Goal: Book appointment/travel/reservation

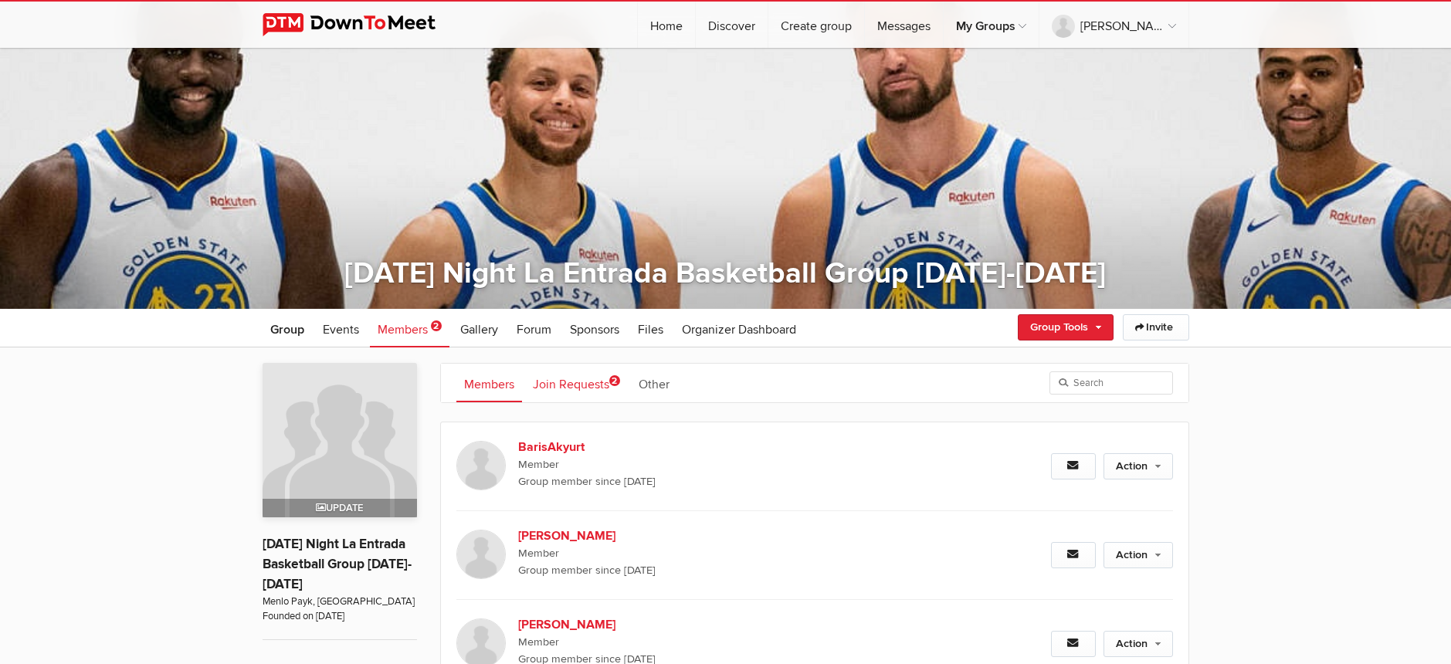
scroll to position [127, 0]
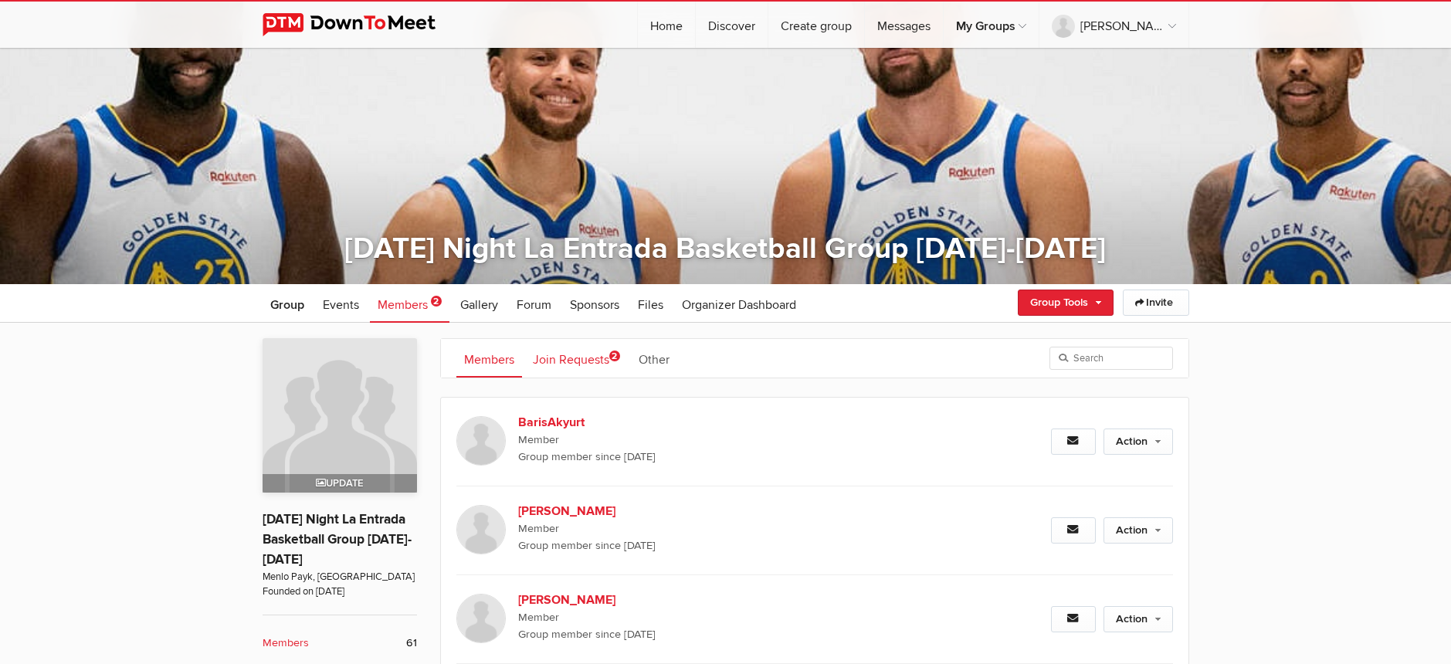
click at [551, 360] on link "Join Requests 2" at bounding box center [576, 358] width 103 height 39
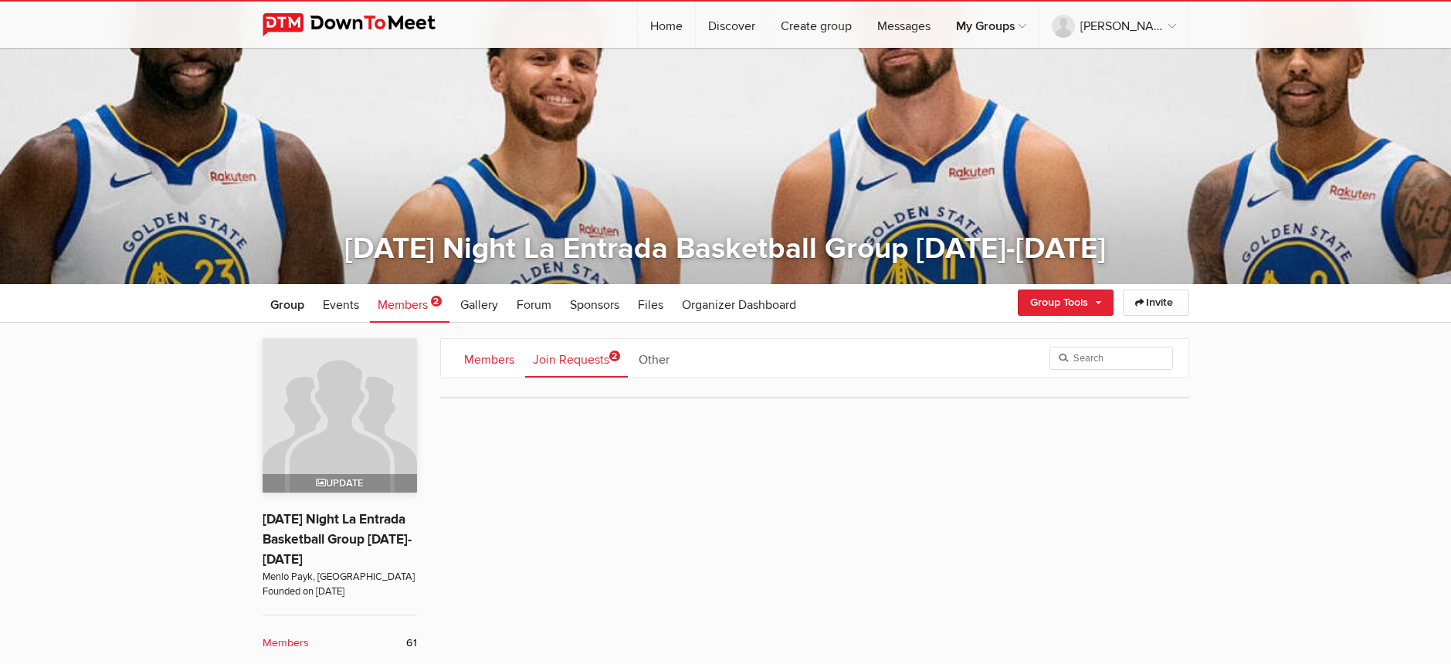
click at [471, 357] on link "Members" at bounding box center [489, 358] width 66 height 39
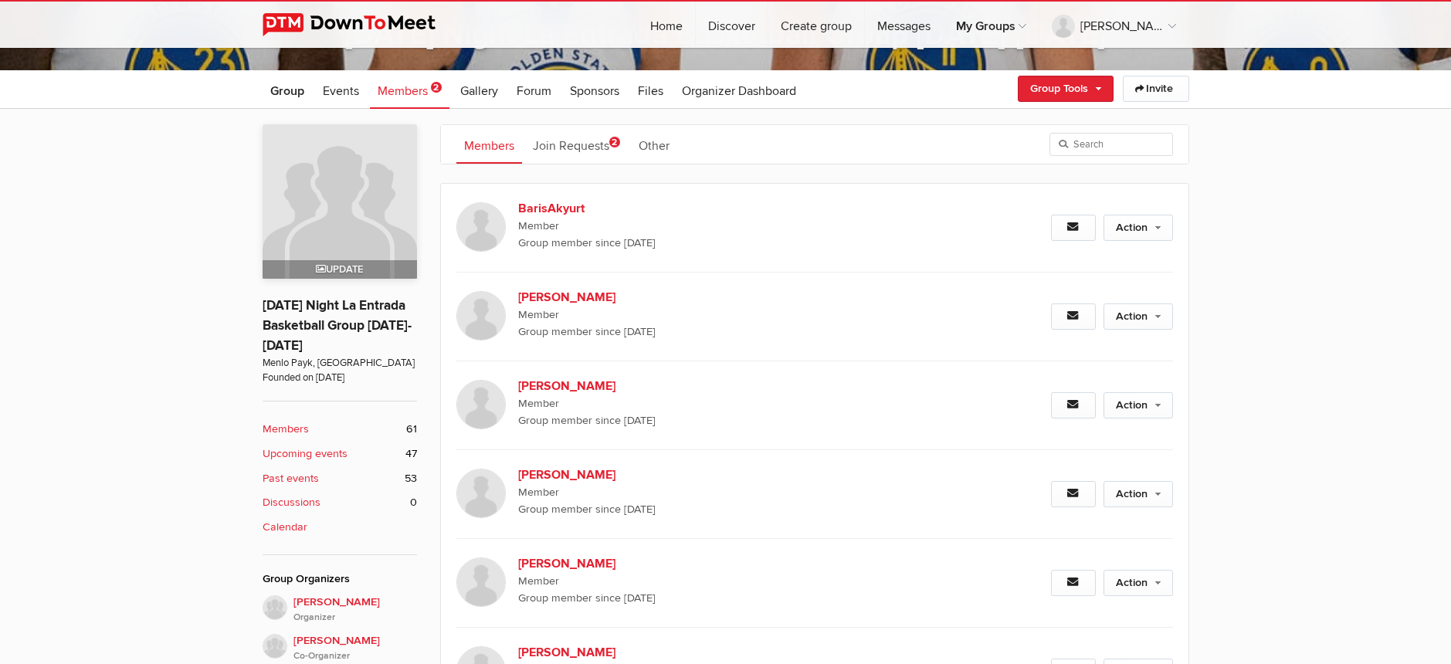
scroll to position [116, 0]
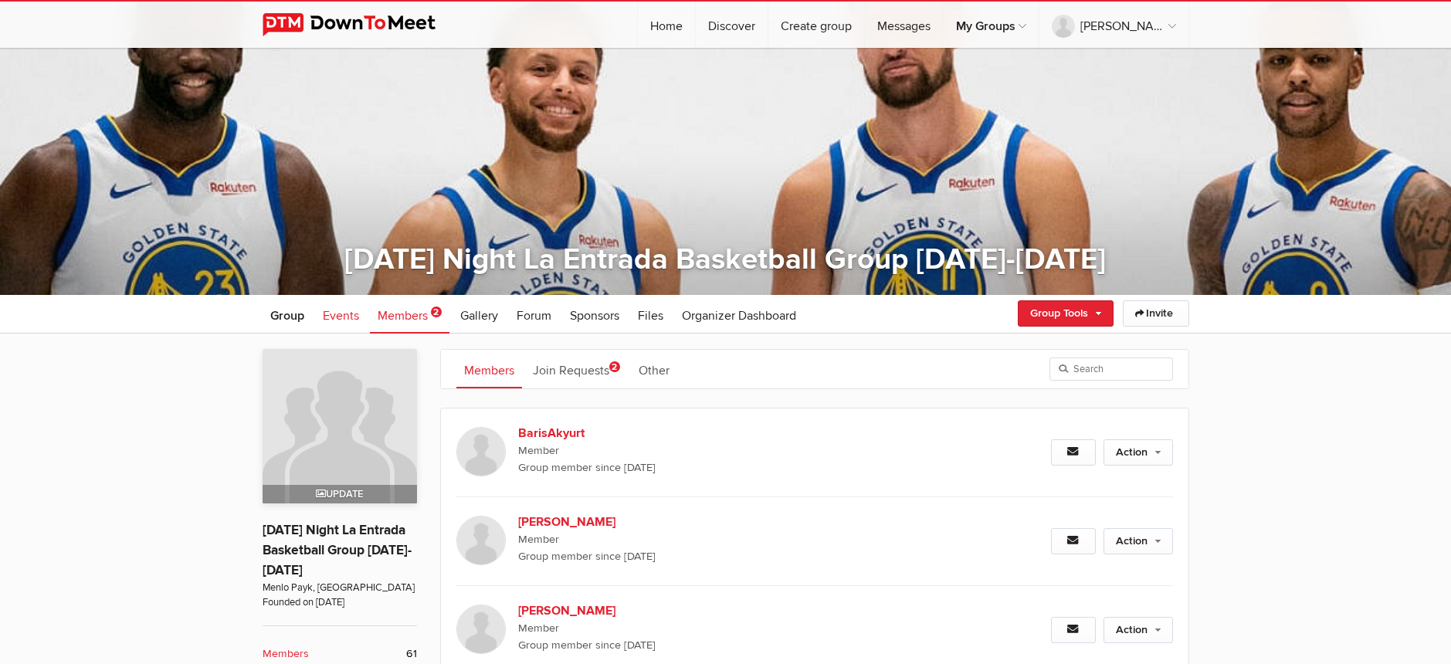
click at [343, 317] on span "Events" at bounding box center [341, 315] width 36 height 15
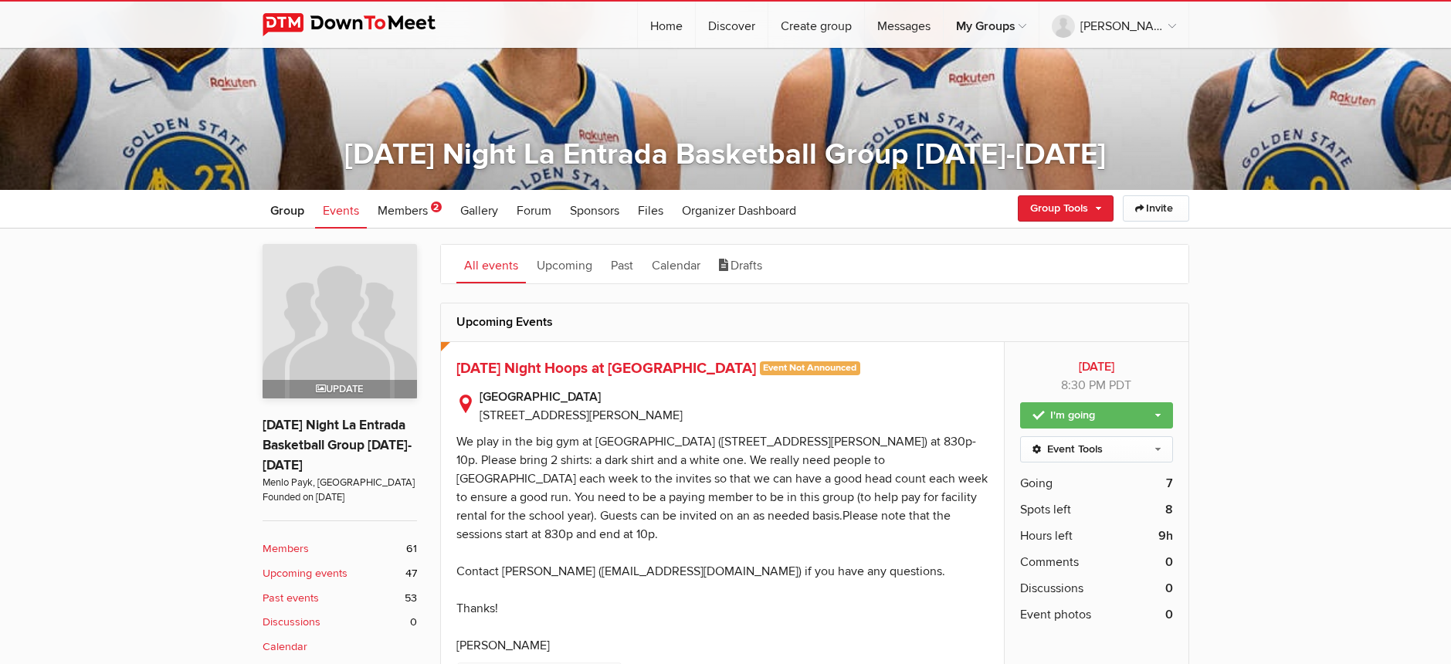
scroll to position [511, 0]
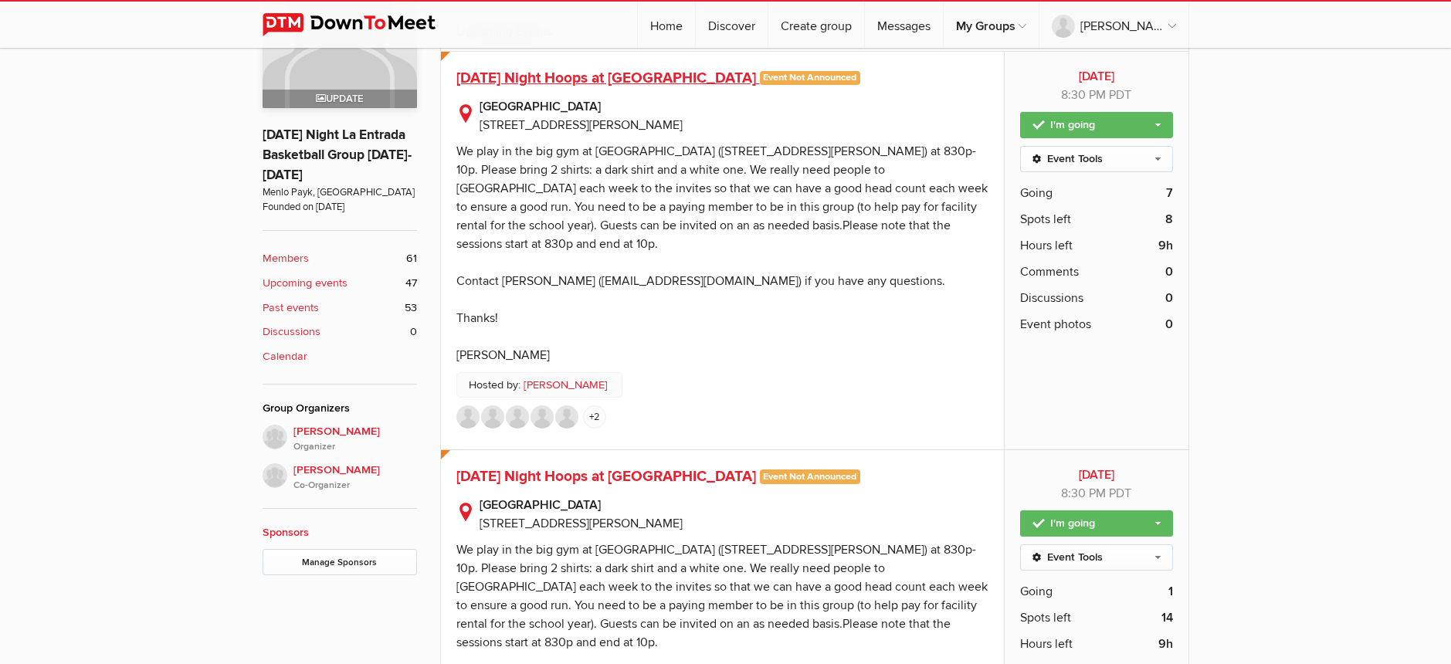
click at [567, 75] on span "[DATE] Night Hoops at [GEOGRAPHIC_DATA]" at bounding box center [606, 78] width 300 height 19
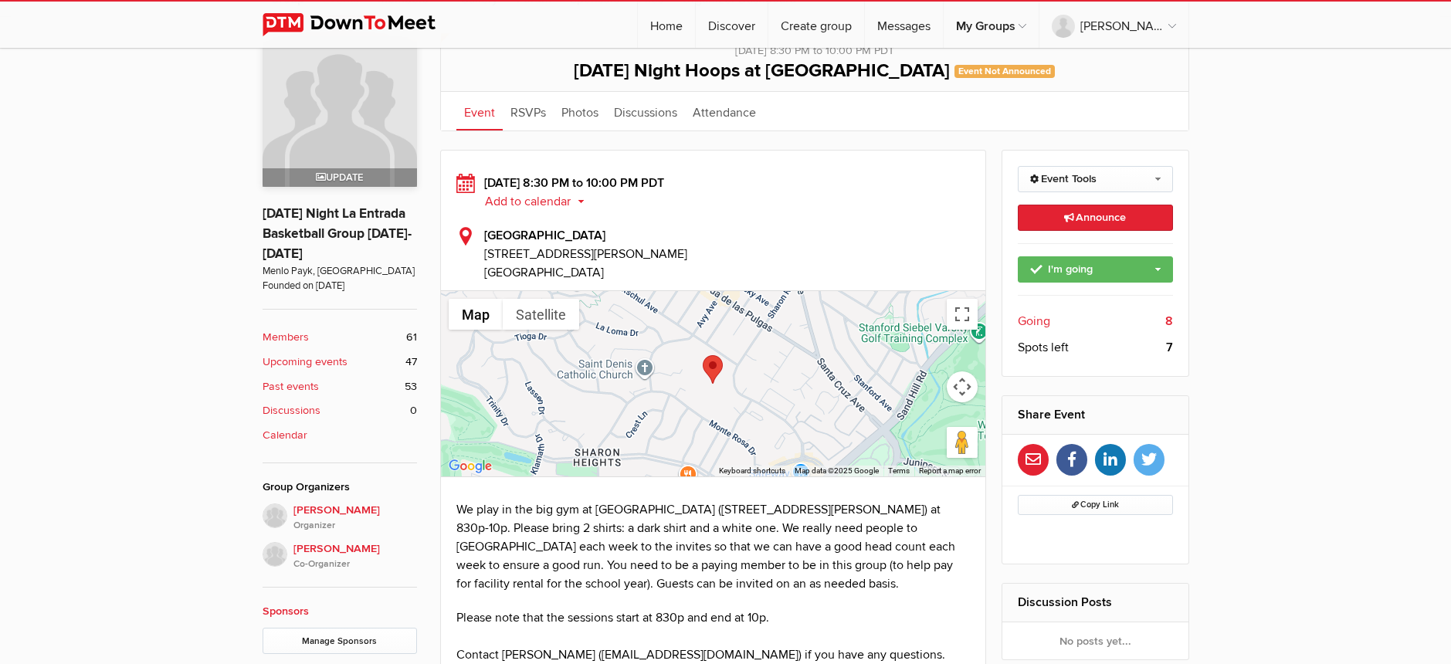
scroll to position [444, 0]
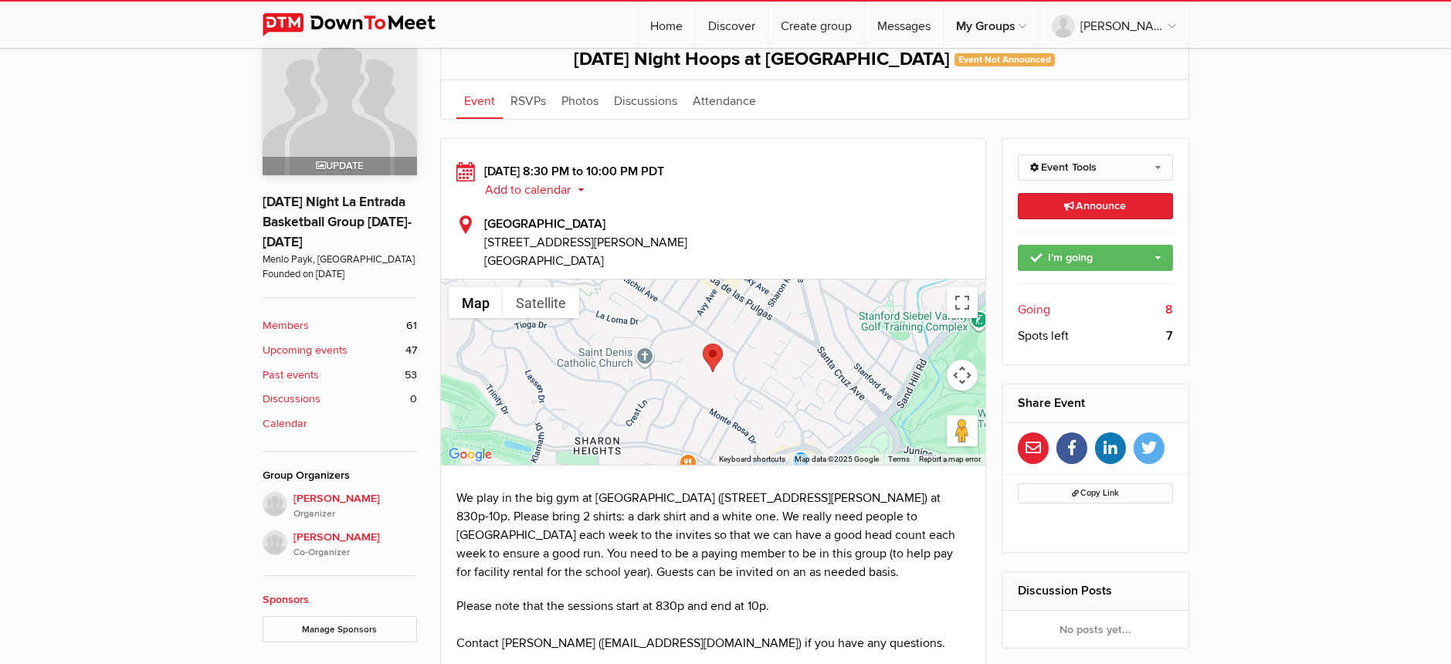
click at [1037, 309] on span "Going" at bounding box center [1034, 309] width 32 height 19
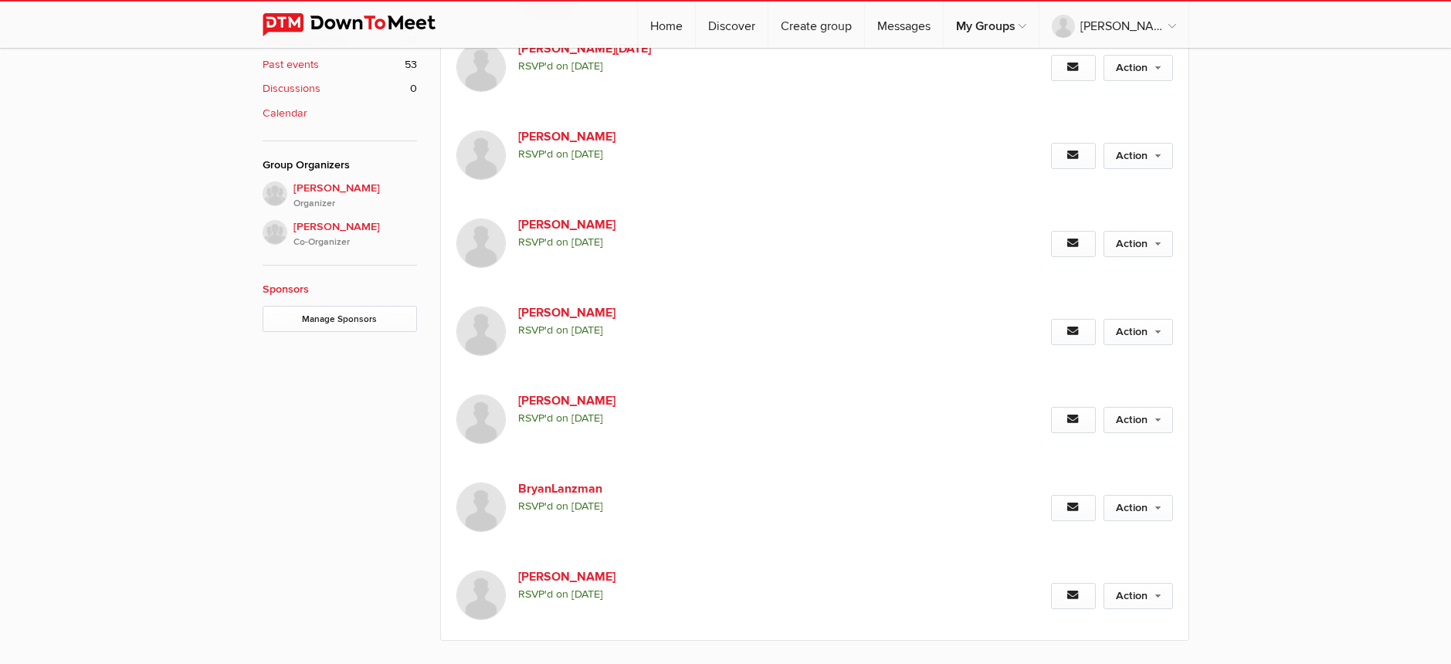
scroll to position [637, 0]
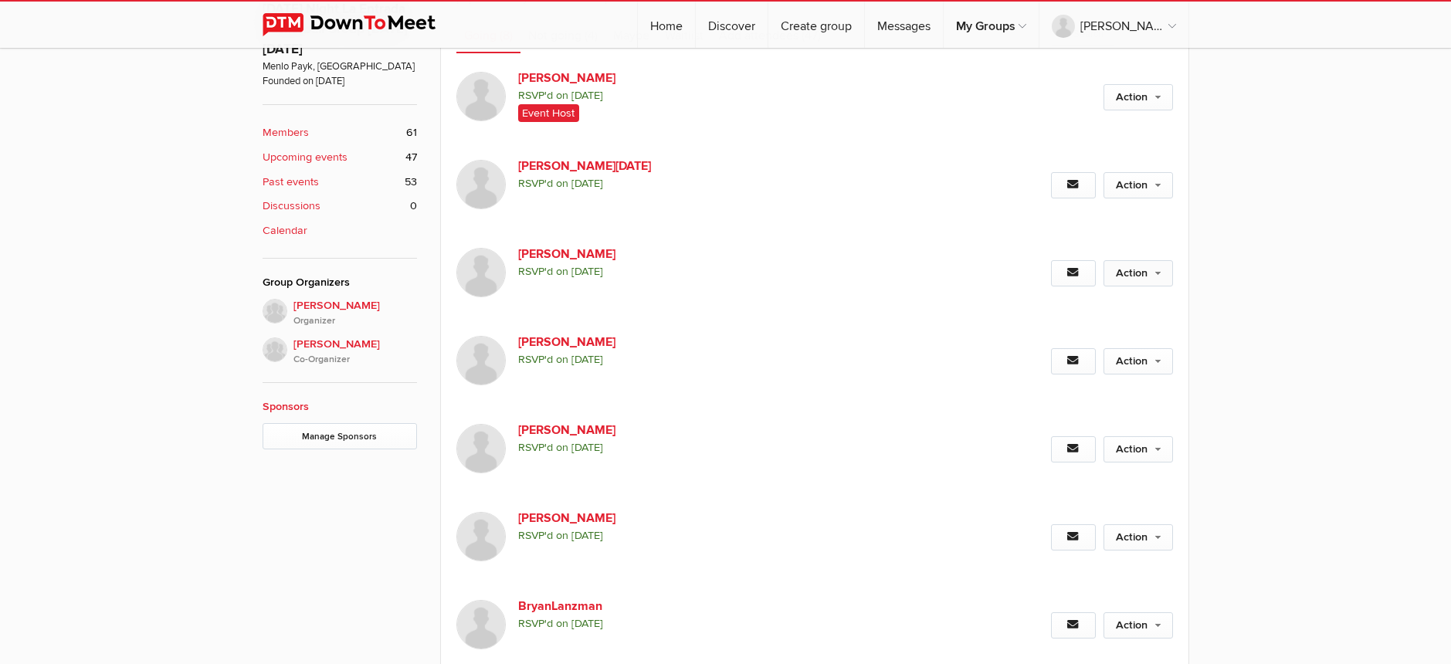
click at [1166, 287] on link "Action" at bounding box center [1139, 273] width 70 height 26
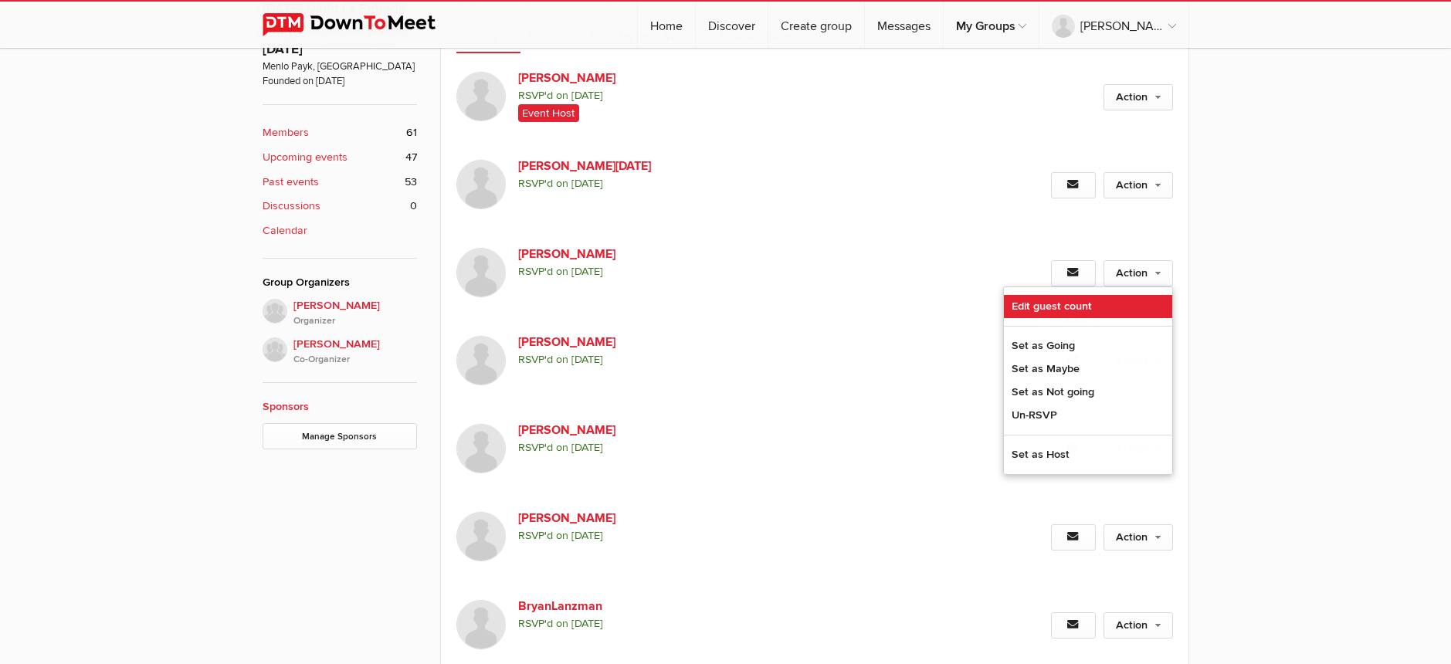
click at [1095, 318] on link "Edit guest count" at bounding box center [1088, 306] width 168 height 23
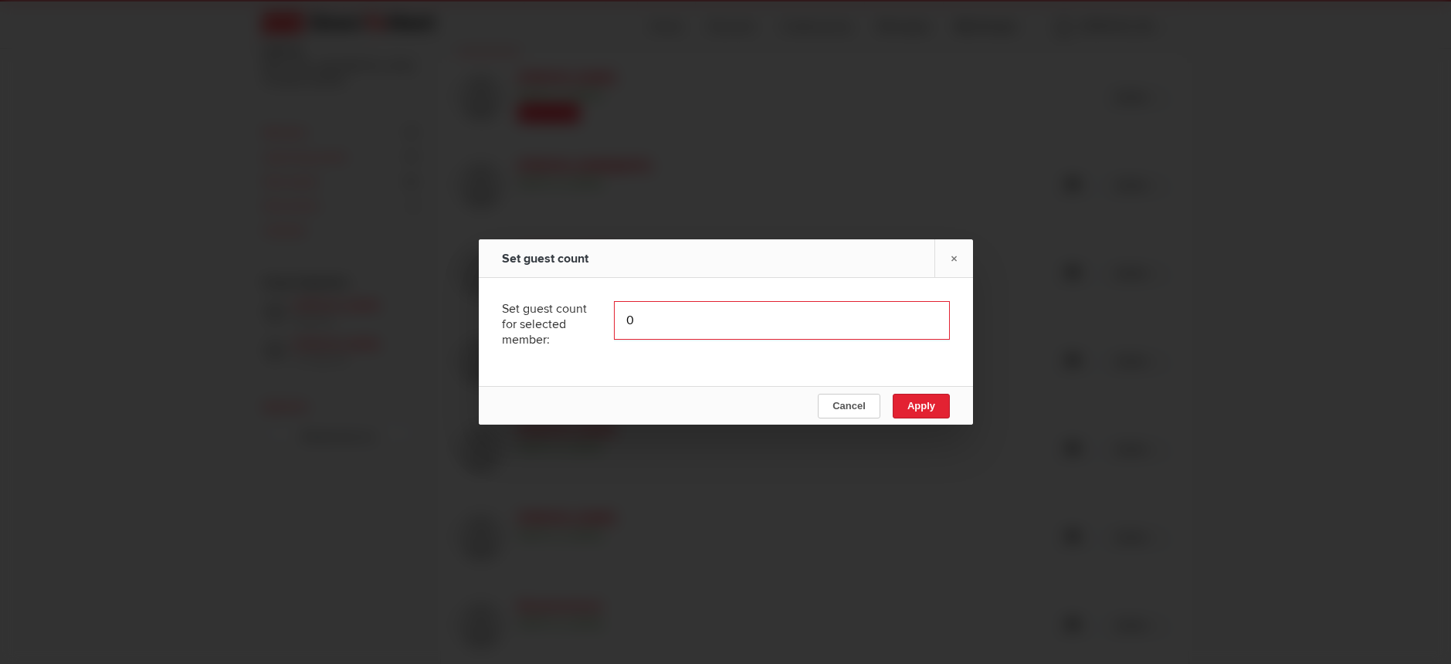
type input "1"
click at [922, 316] on input "1" at bounding box center [782, 320] width 336 height 39
click at [932, 400] on span "Apply" at bounding box center [921, 406] width 28 height 12
